Goal: Find specific page/section: Find specific page/section

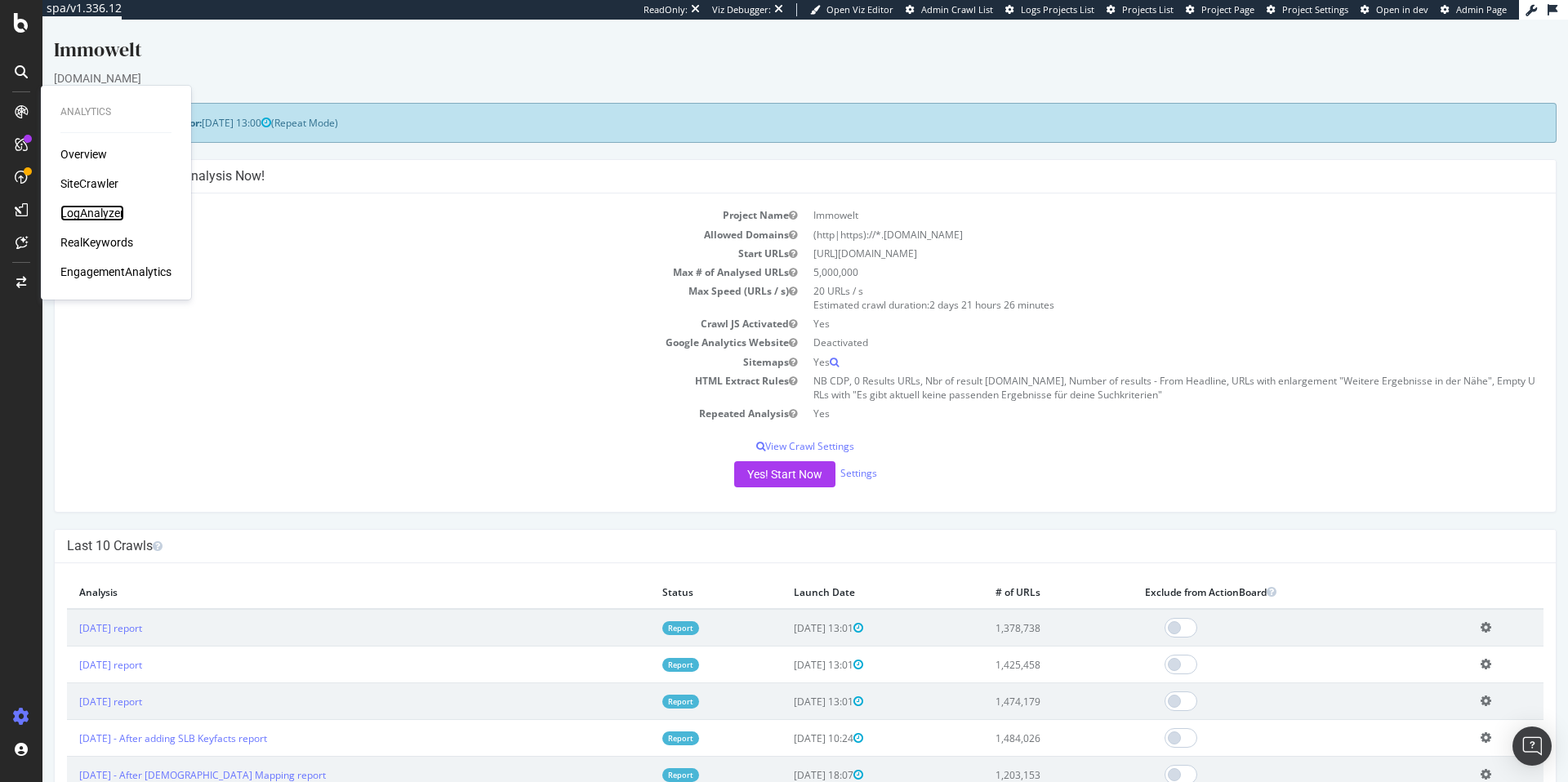
click at [98, 216] on div "LogAnalyzer" at bounding box center [92, 213] width 64 height 17
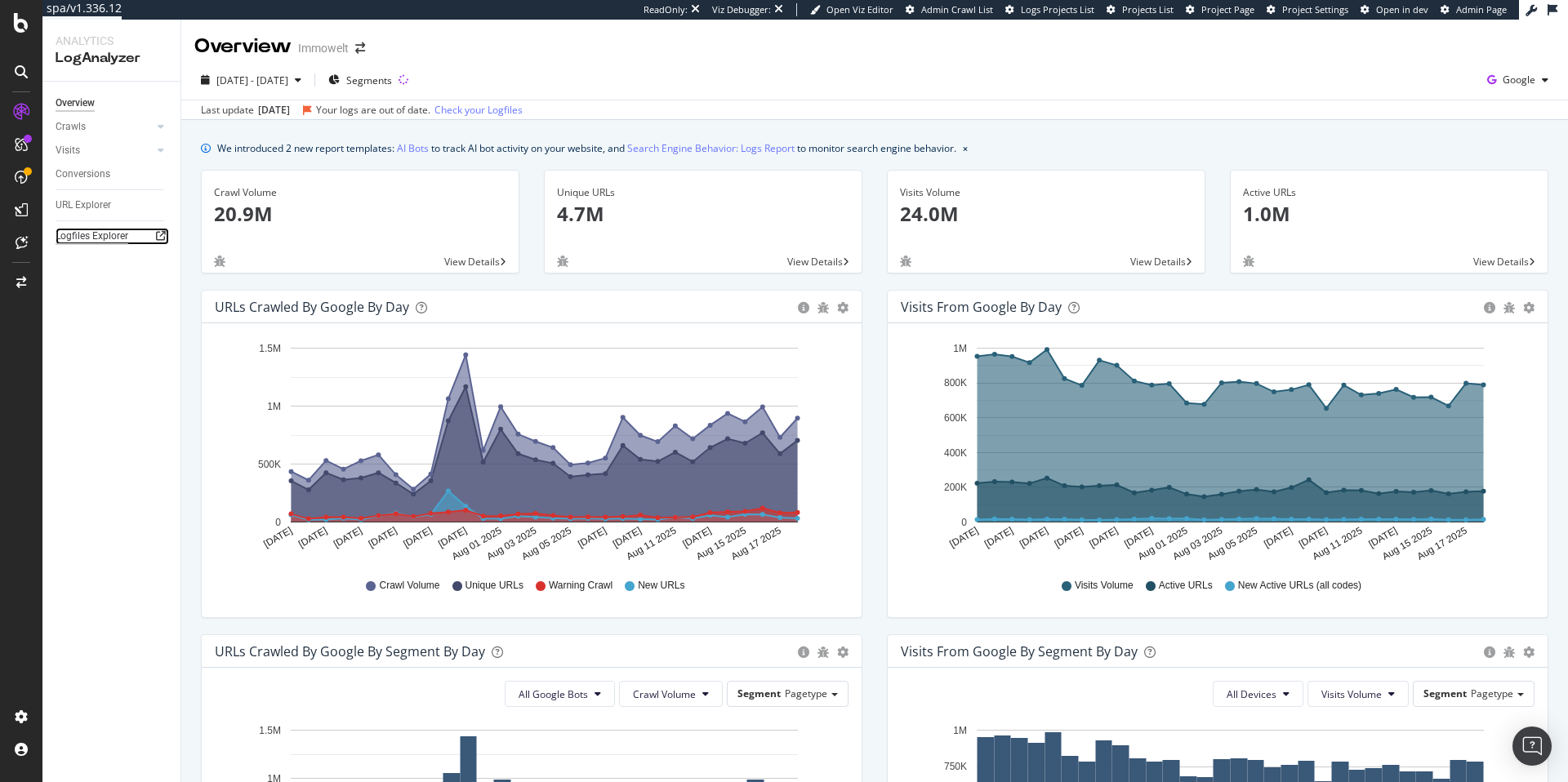
click at [117, 241] on div "Logfiles Explorer" at bounding box center [92, 235] width 73 height 17
